Goal: Communication & Community: Participate in discussion

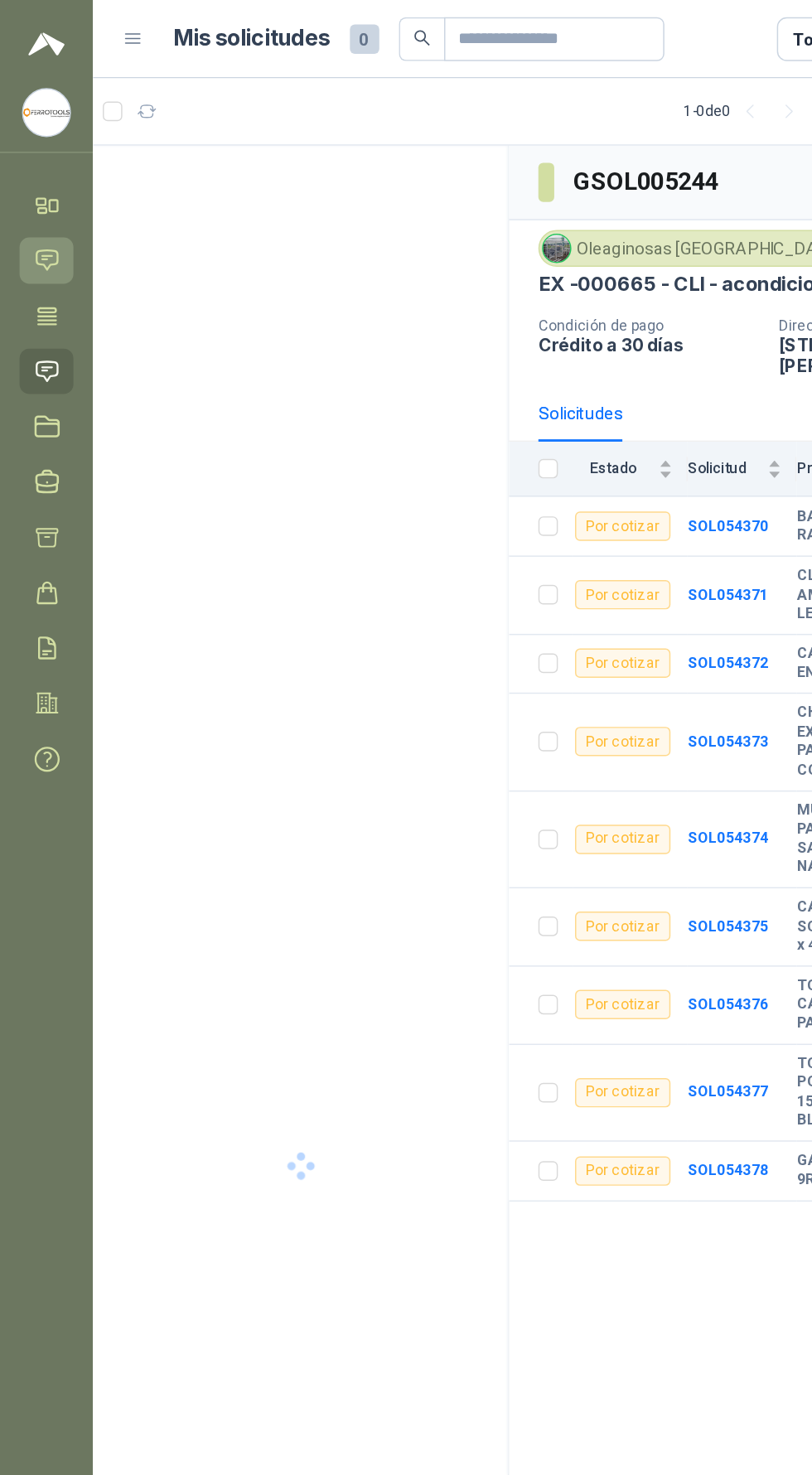
click at [38, 171] on icon at bounding box center [32, 176] width 14 height 13
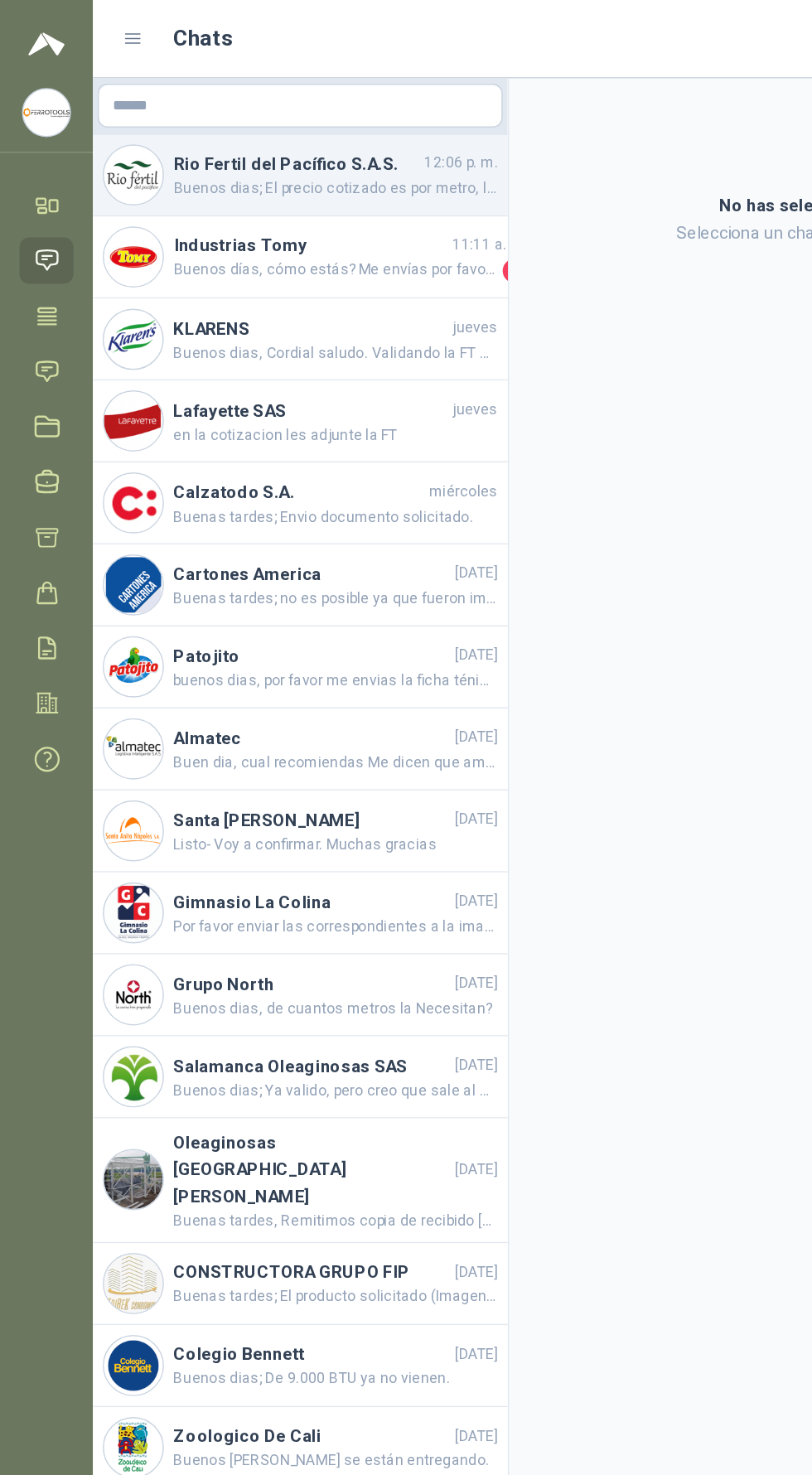
click at [252, 111] on h4 "Rio Fertil del Pacífico S.A.S." at bounding box center [200, 111] width 166 height 18
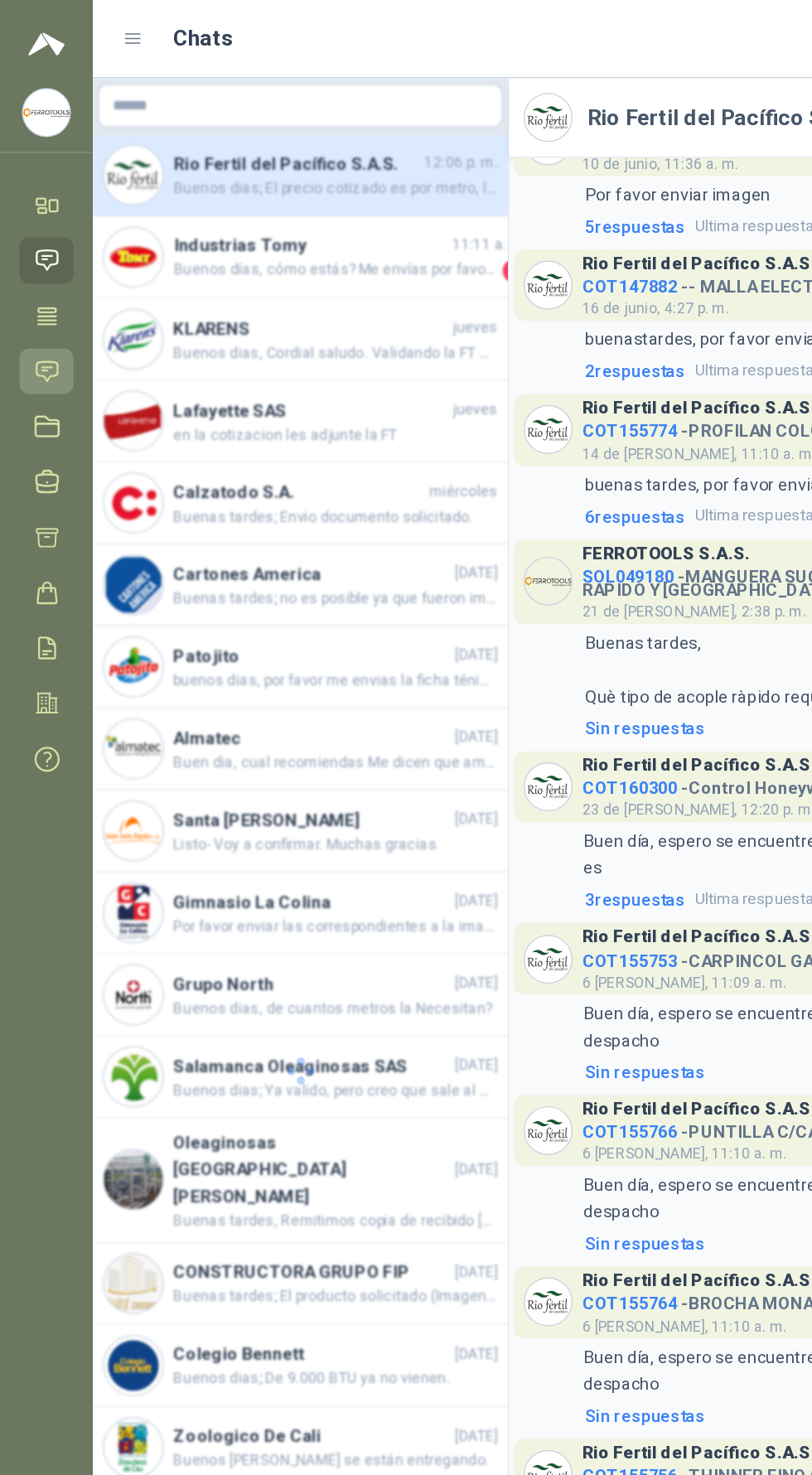
click at [27, 244] on icon at bounding box center [32, 251] width 14 height 13
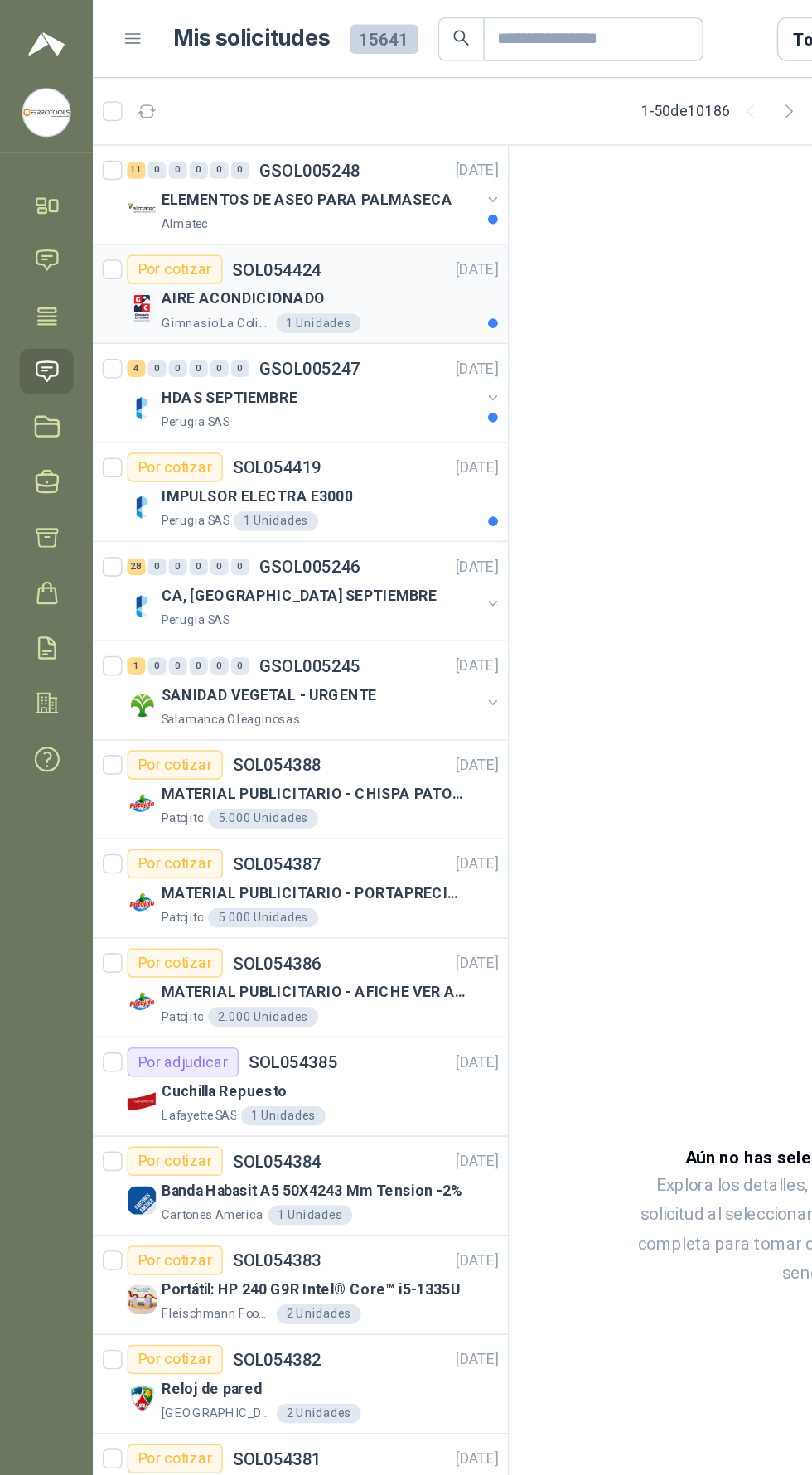
click at [243, 204] on div "AIRE ACONDICIONADO" at bounding box center [222, 202] width 228 height 20
